Goal: Check status: Check status

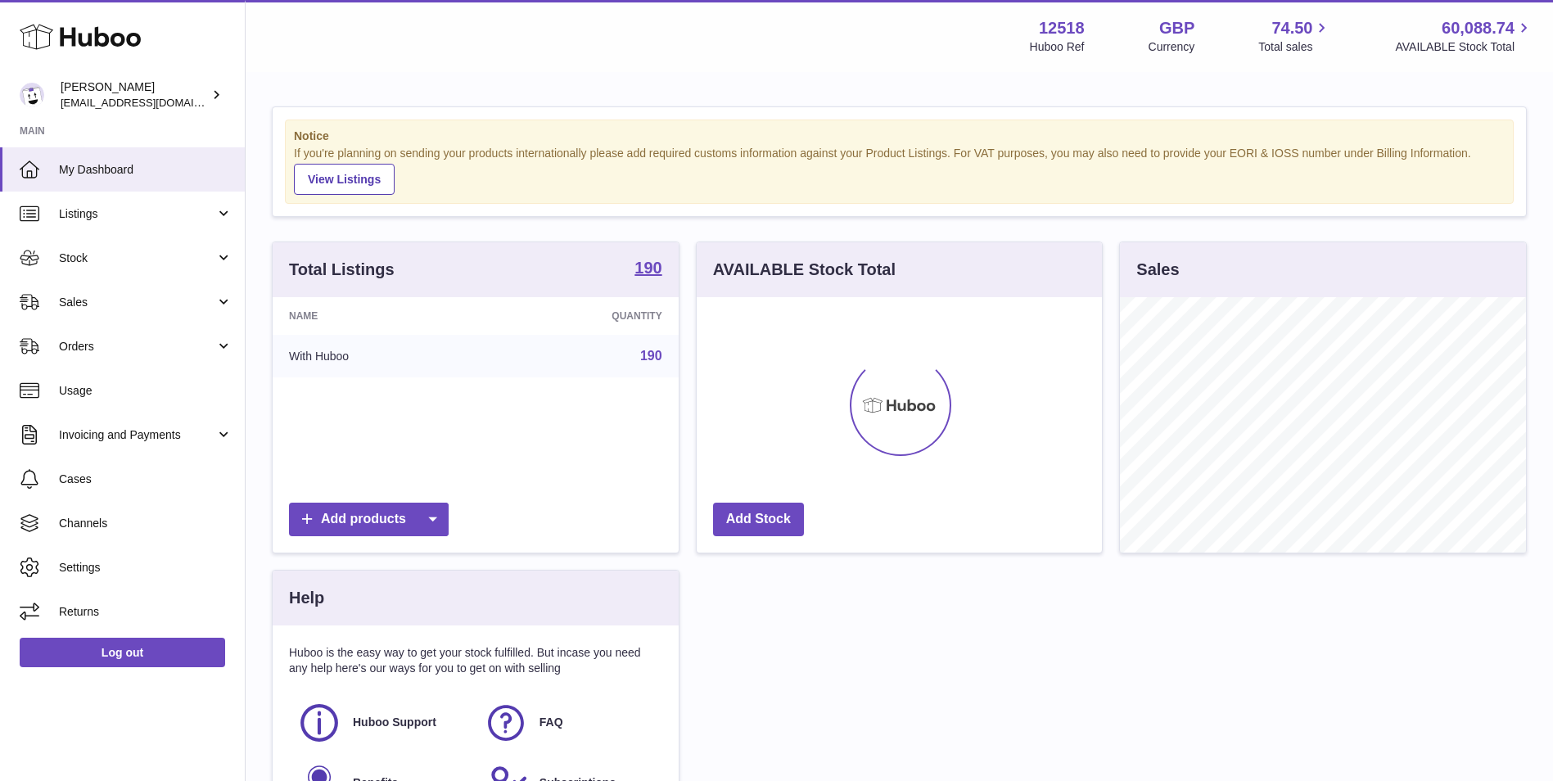
scroll to position [255, 405]
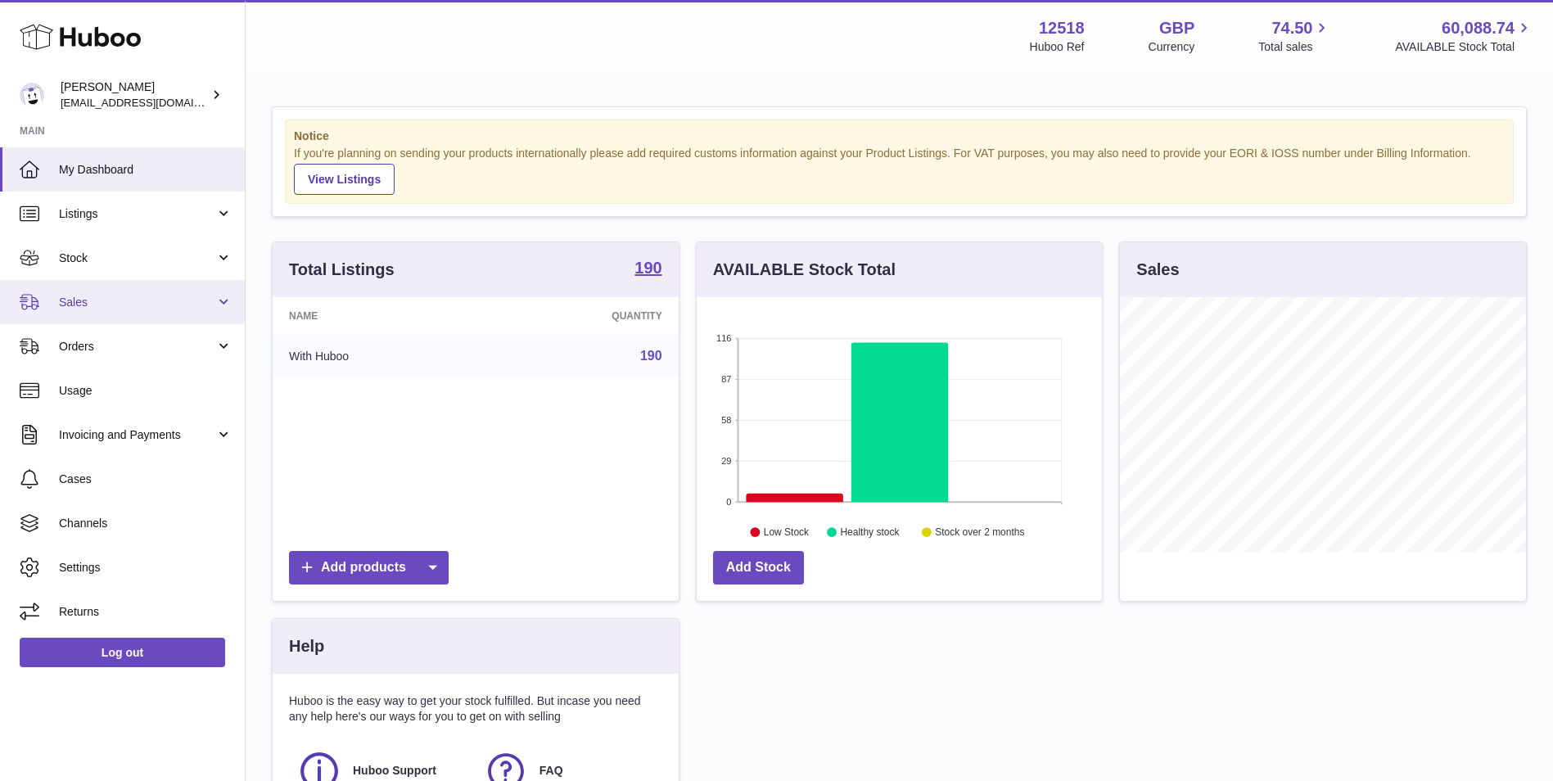
drag, startPoint x: 138, startPoint y: 304, endPoint x: 136, endPoint y: 316, distance: 12.5
click at [138, 304] on span "Sales" at bounding box center [137, 303] width 156 height 16
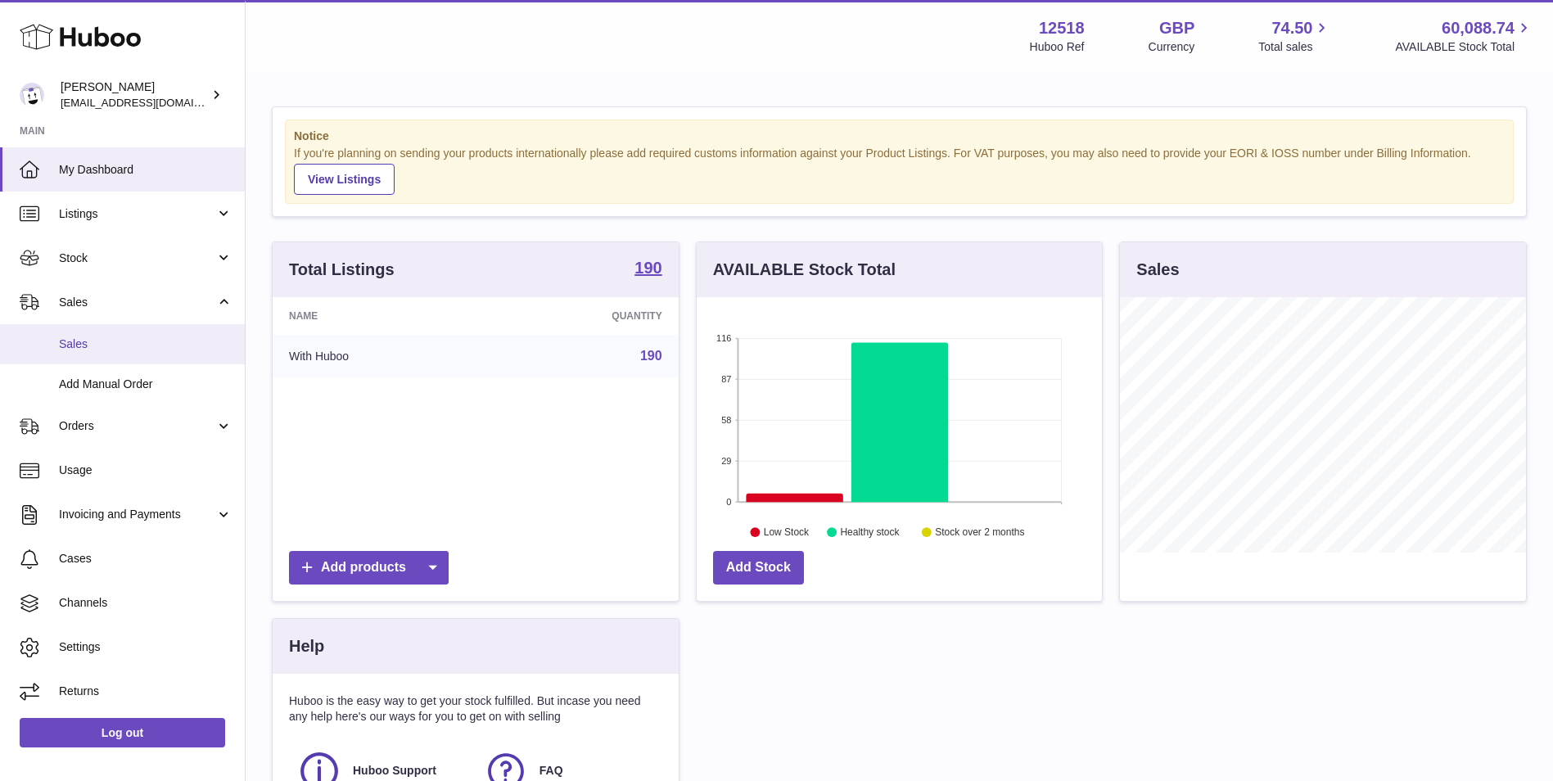
click at [124, 346] on span "Sales" at bounding box center [146, 345] width 174 height 16
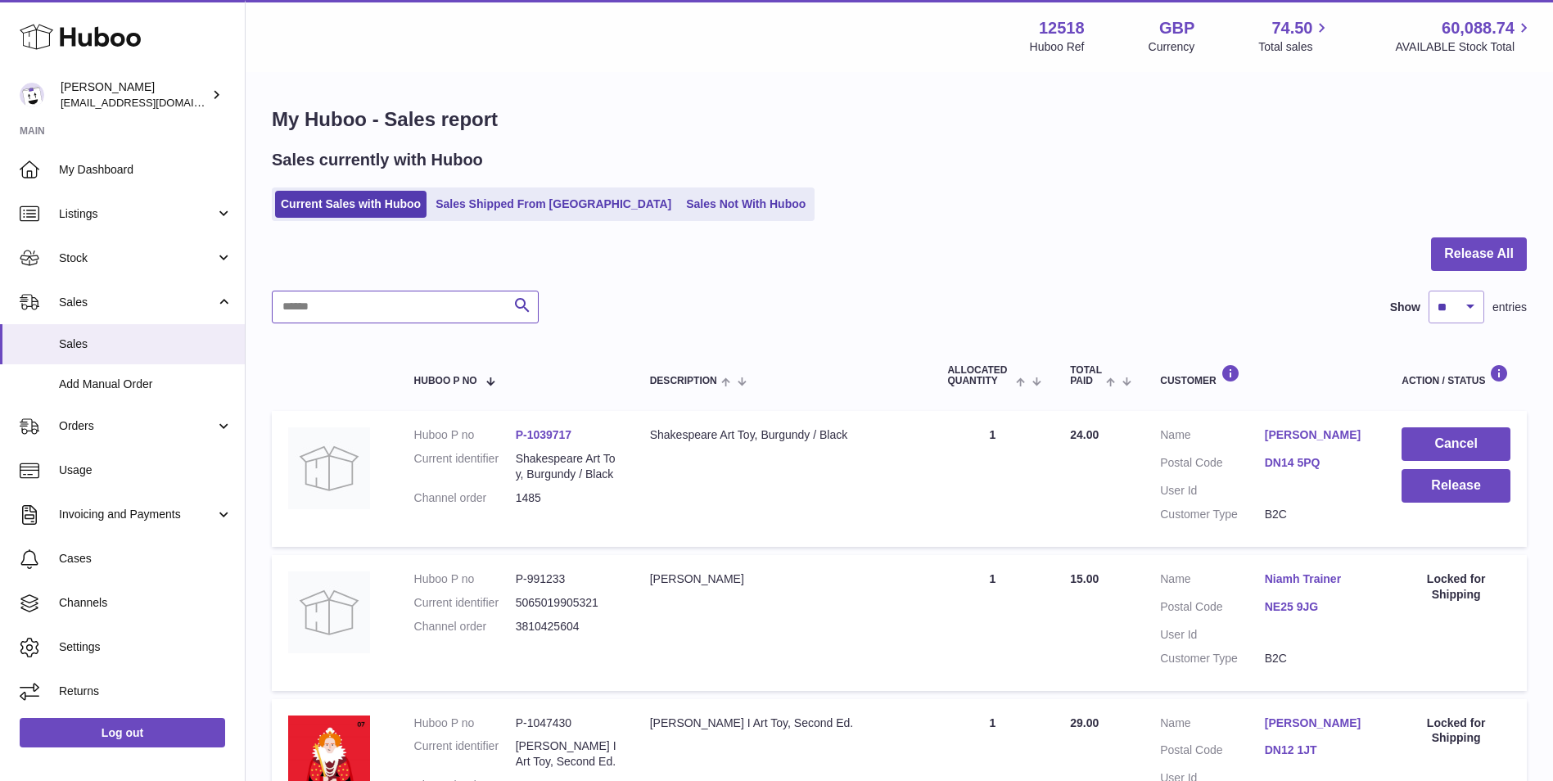
click at [456, 308] on input "text" at bounding box center [405, 307] width 267 height 33
type input "****"
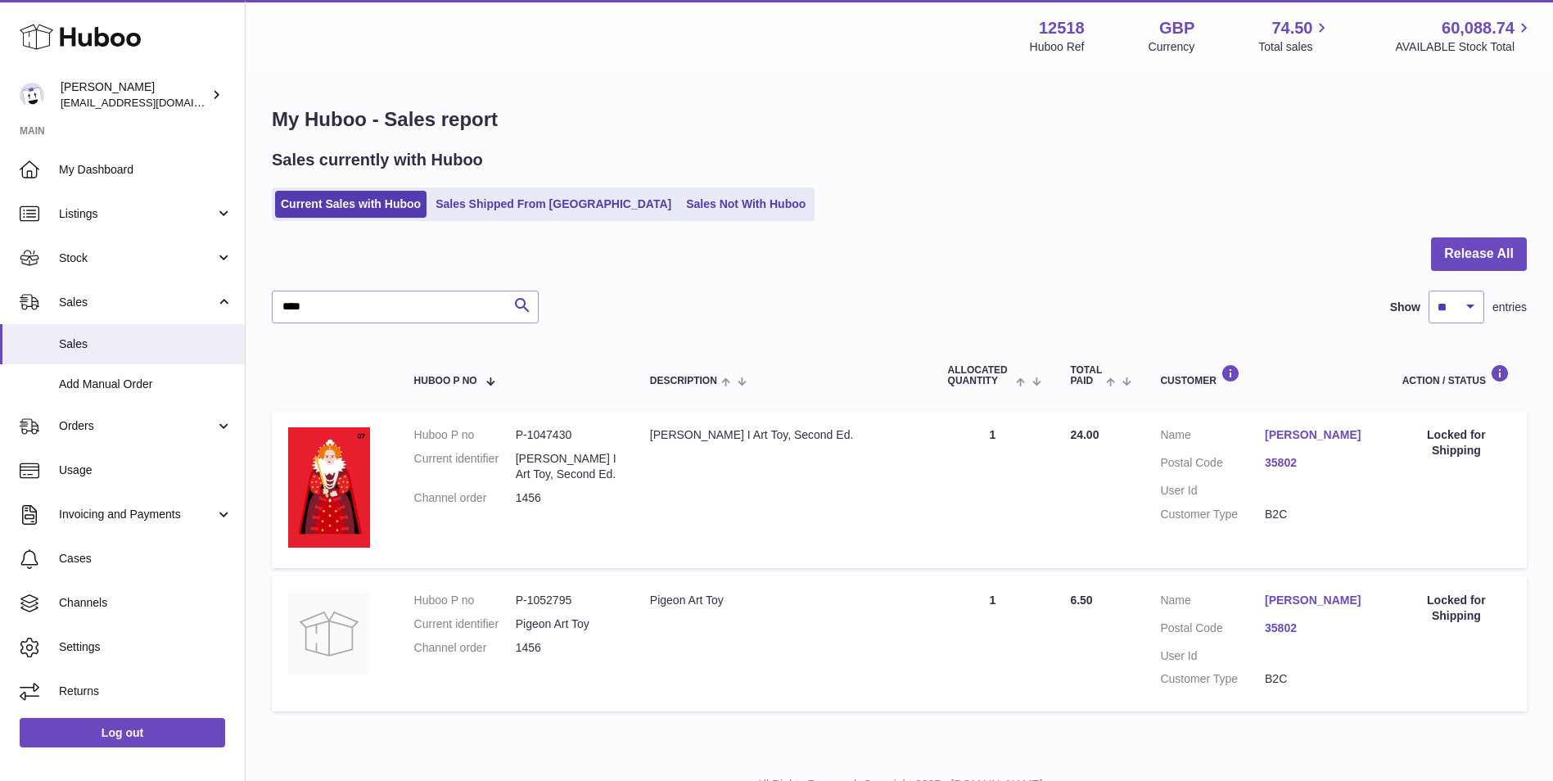
click at [547, 599] on dd "P-1052795" at bounding box center [567, 601] width 102 height 16
copy dd "1052795"
